Goal: Transaction & Acquisition: Purchase product/service

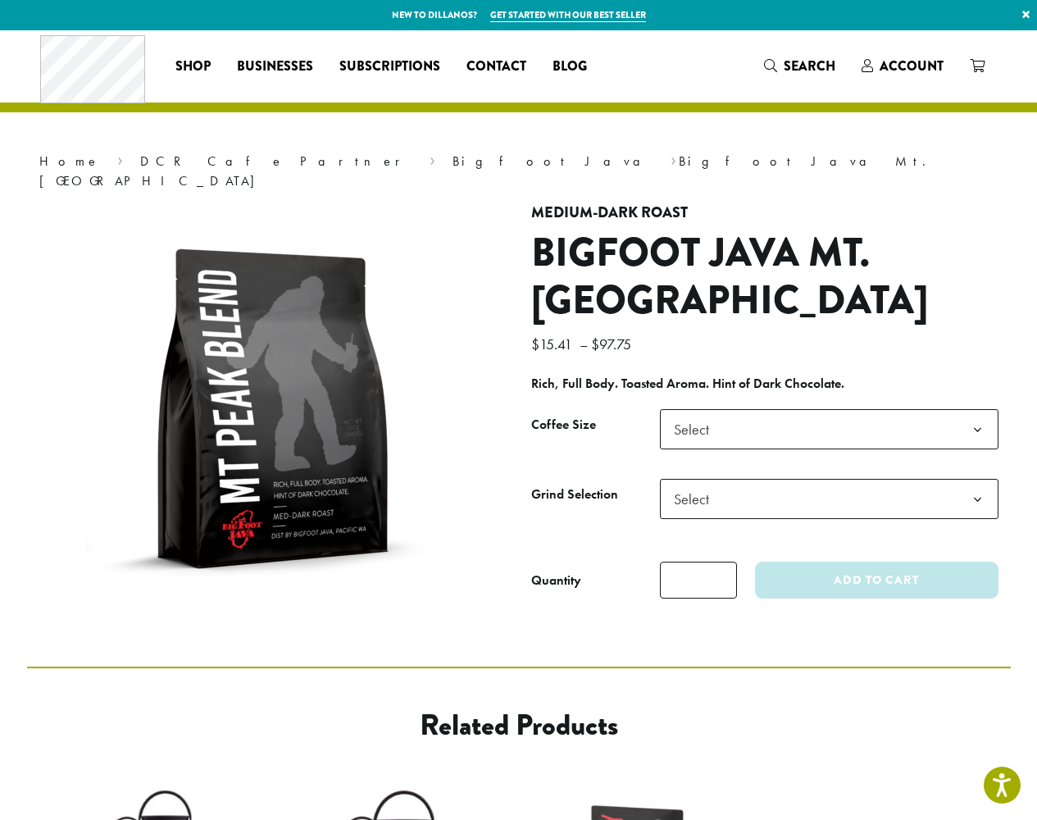
click at [1026, 15] on link "×" at bounding box center [1026, 15] width 22 height 30
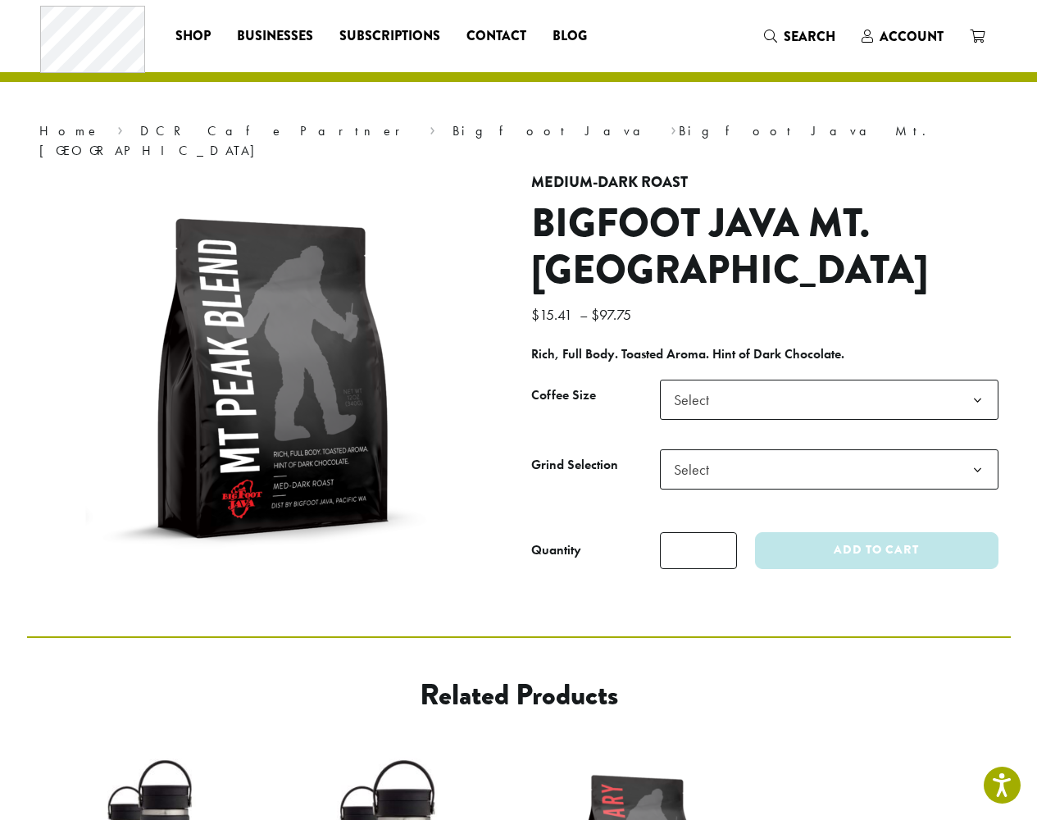
click at [698, 532] on input "*" at bounding box center [698, 550] width 77 height 37
type input "*"
click at [764, 454] on span "Select" at bounding box center [829, 469] width 339 height 40
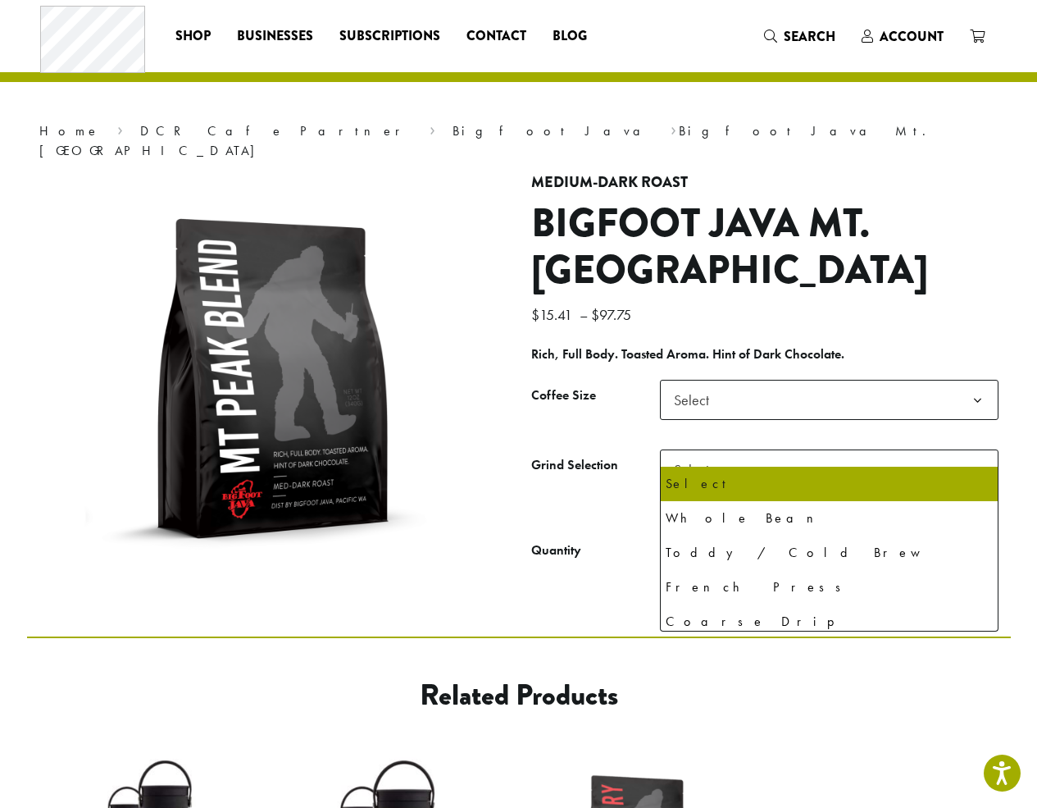
scroll to position [328, 0]
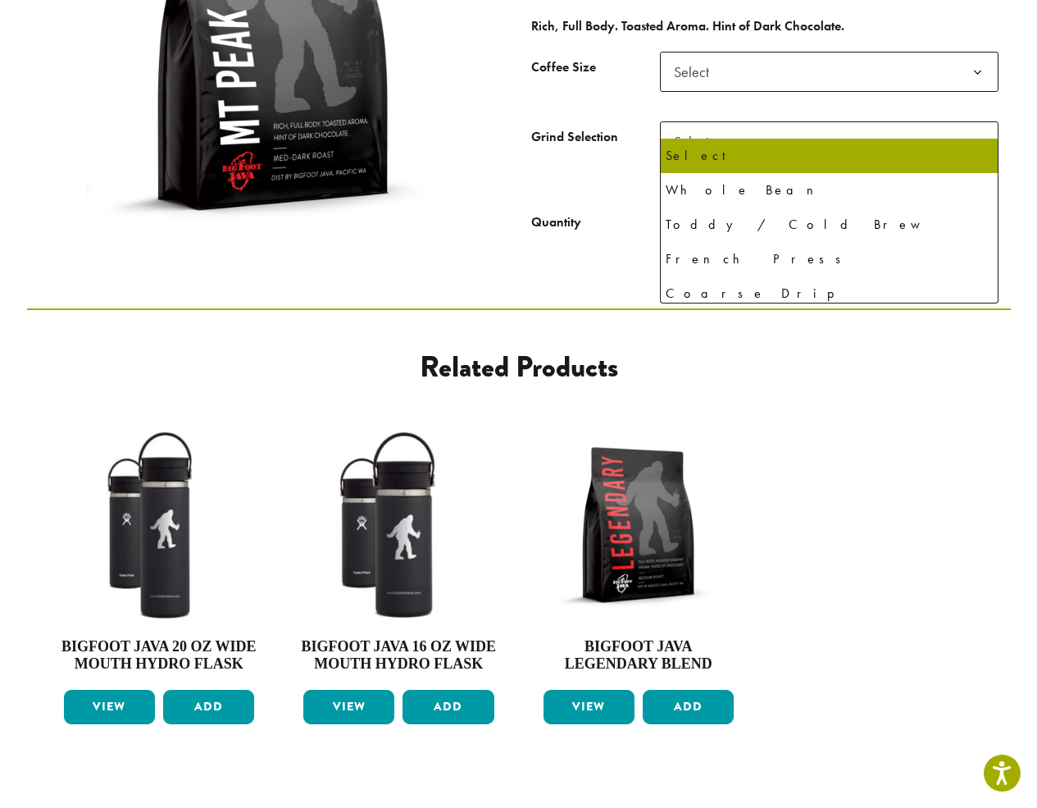
click at [829, 52] on span "Select" at bounding box center [829, 72] width 339 height 40
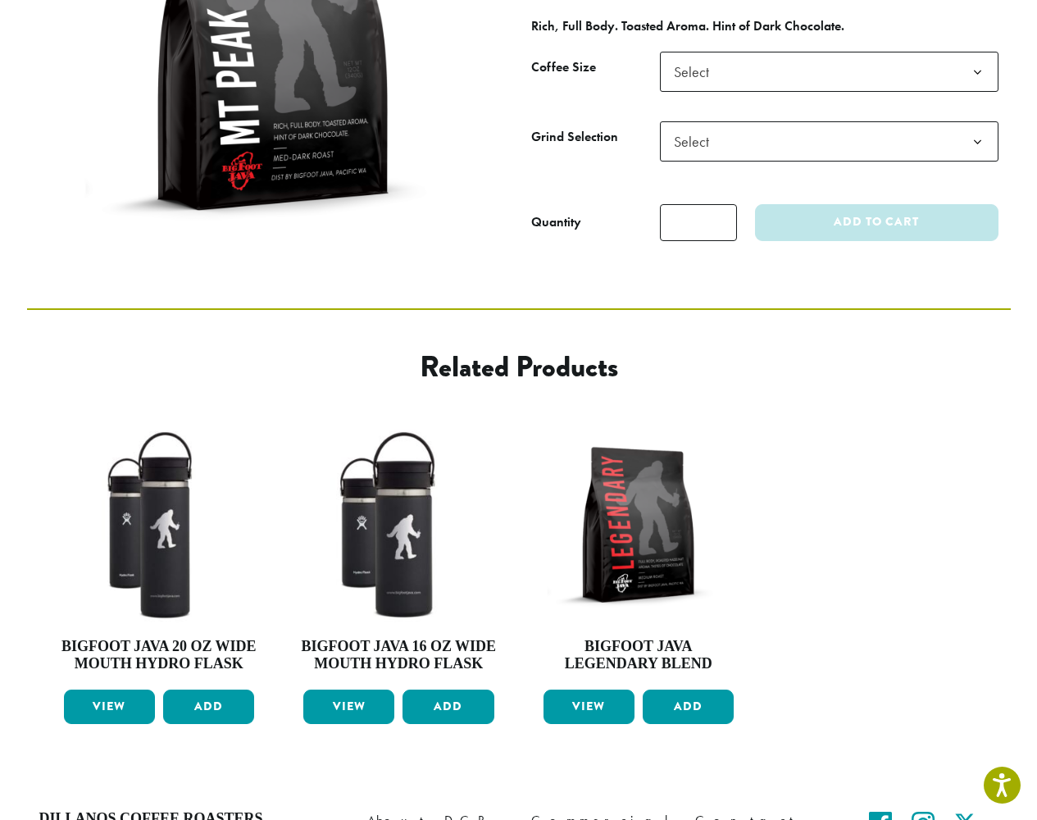
click at [829, 52] on span "Select" at bounding box center [829, 72] width 339 height 40
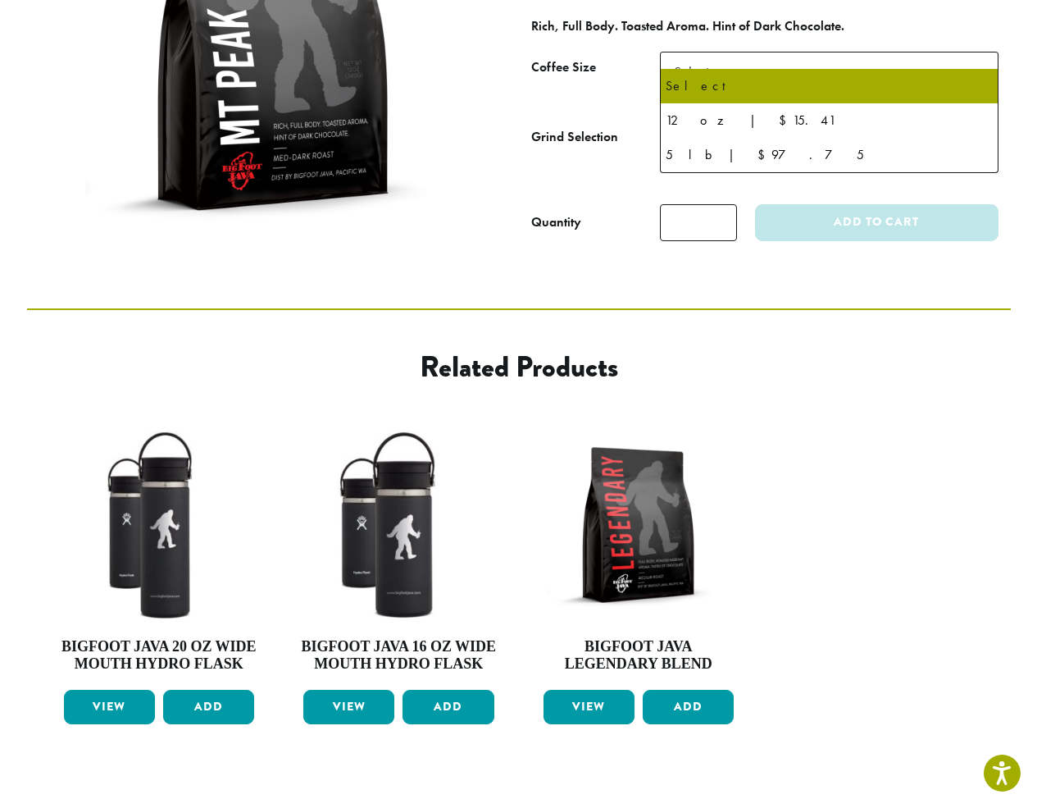
select select "*********"
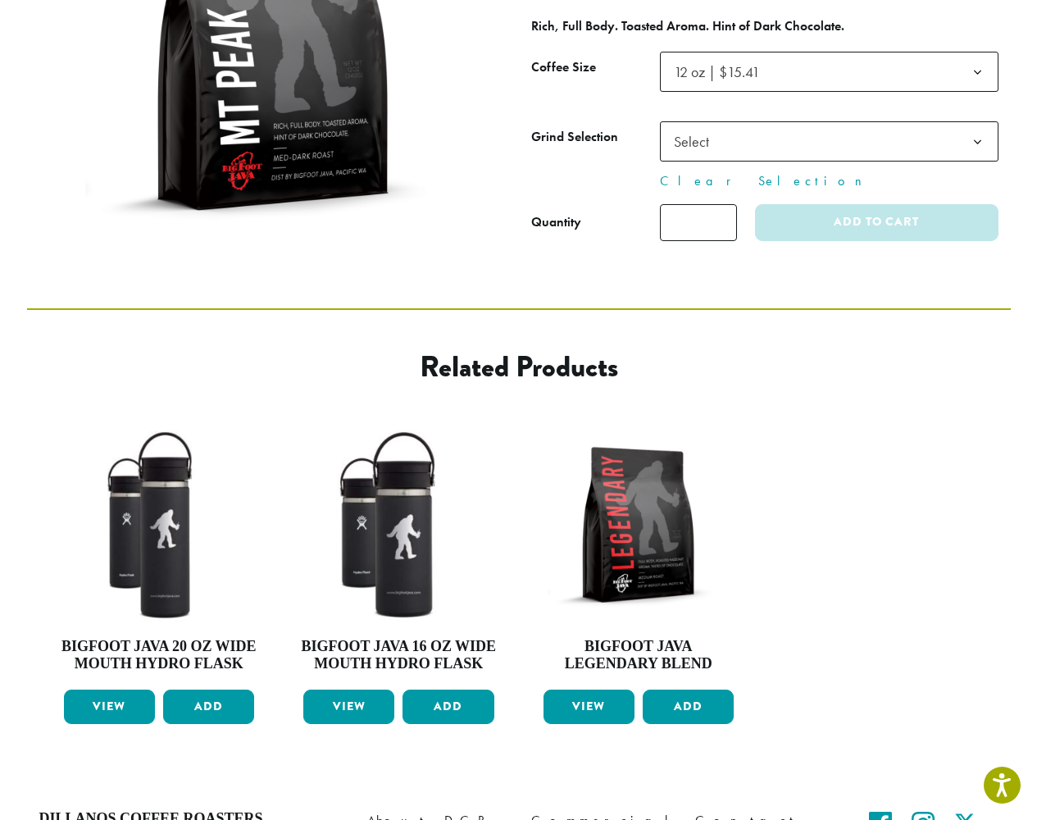
click at [829, 52] on span "12 oz | $15.41" at bounding box center [829, 72] width 339 height 40
